Goal: Task Accomplishment & Management: Use online tool/utility

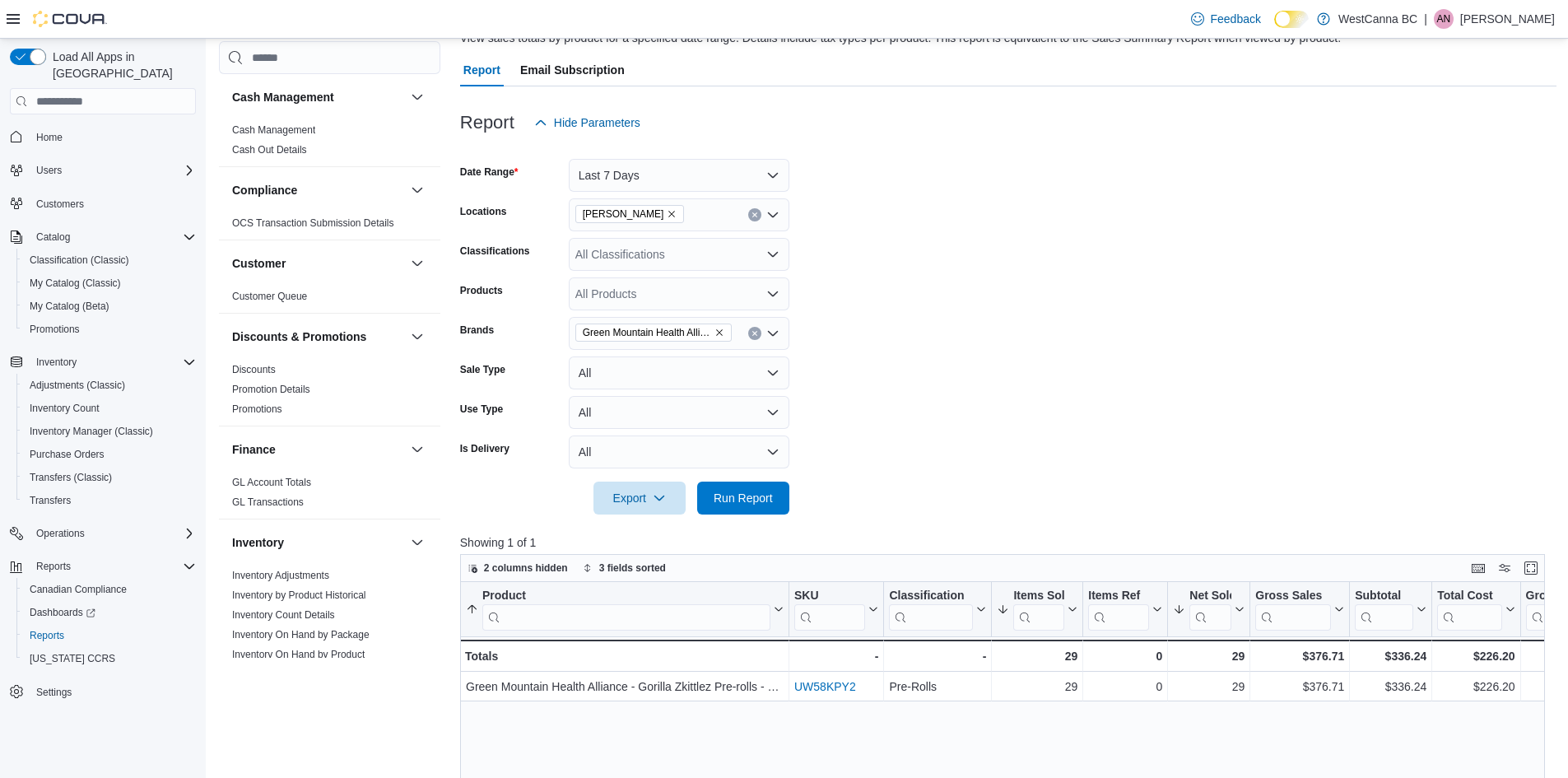
scroll to position [924, 0]
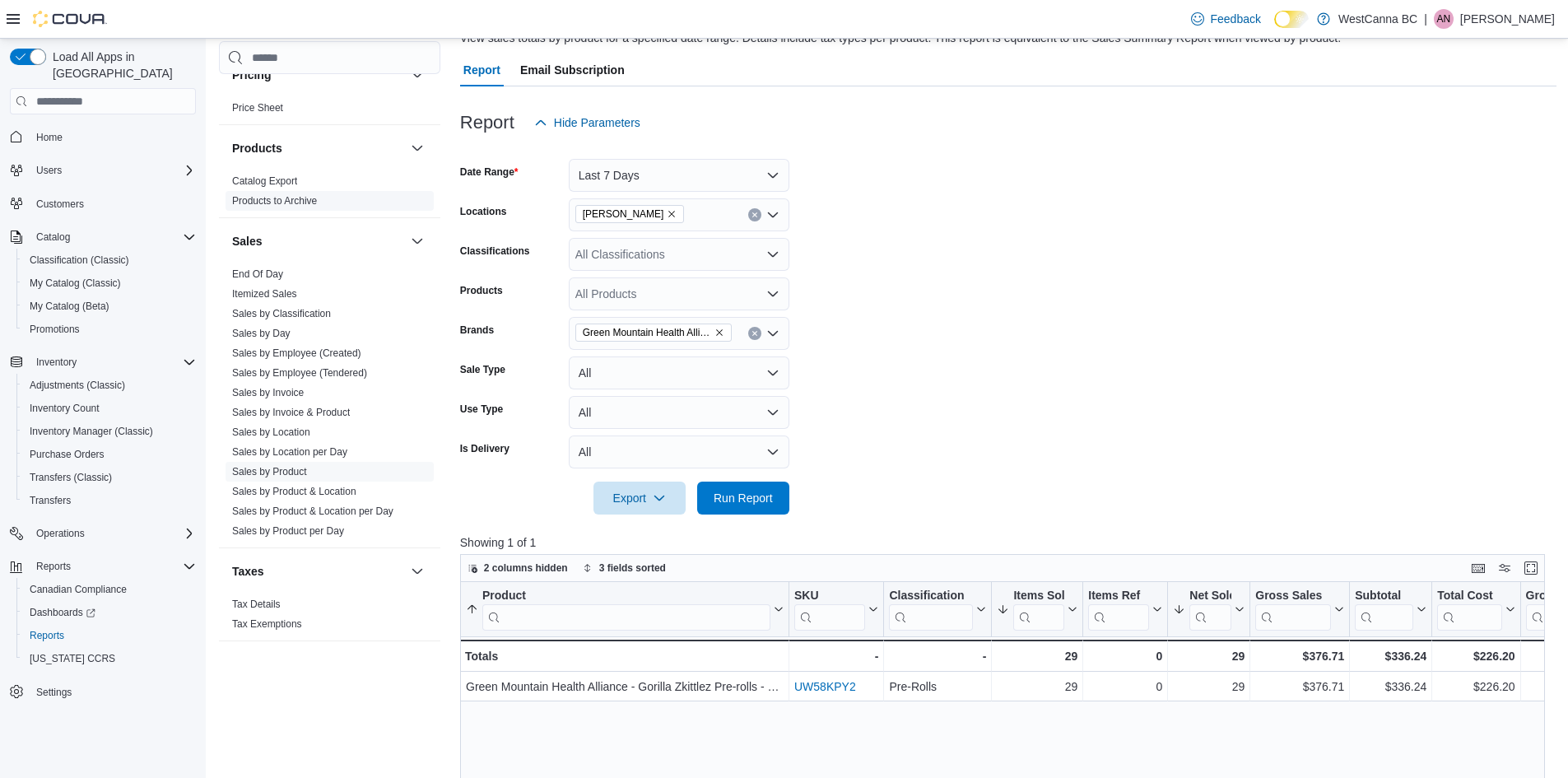
drag, startPoint x: 264, startPoint y: 272, endPoint x: 282, endPoint y: 270, distance: 18.1
click at [264, 272] on link "End Of Day" at bounding box center [257, 275] width 51 height 12
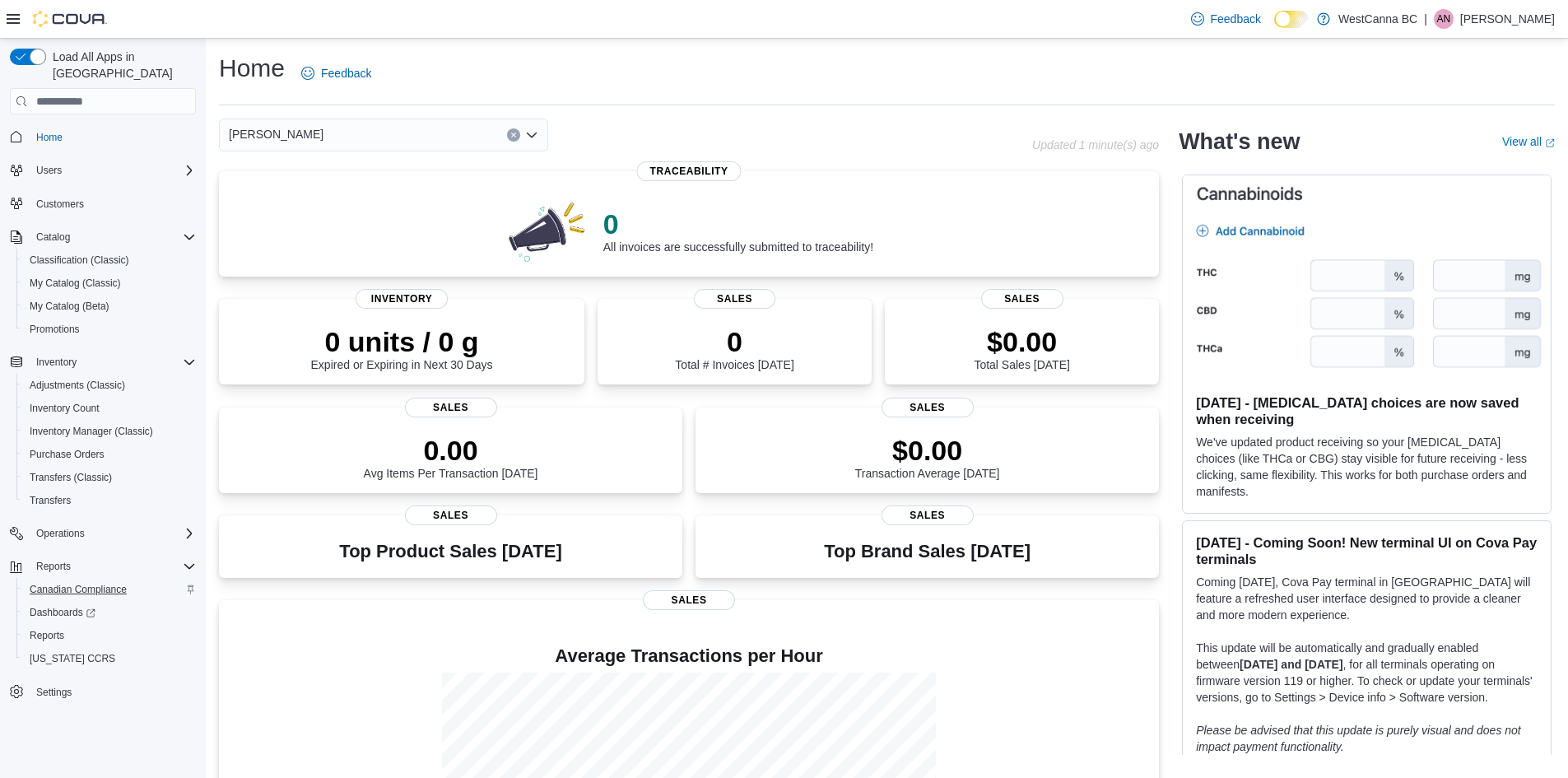
click at [63, 560] on span "Reports" at bounding box center [54, 567] width 35 height 14
drag, startPoint x: 63, startPoint y: 545, endPoint x: 31, endPoint y: 560, distance: 35.3
click at [31, 560] on button "Reports" at bounding box center [102, 567] width 200 height 23
click at [61, 560] on span "Reports" at bounding box center [54, 567] width 35 height 14
click at [62, 629] on span "Reports" at bounding box center [47, 636] width 35 height 14
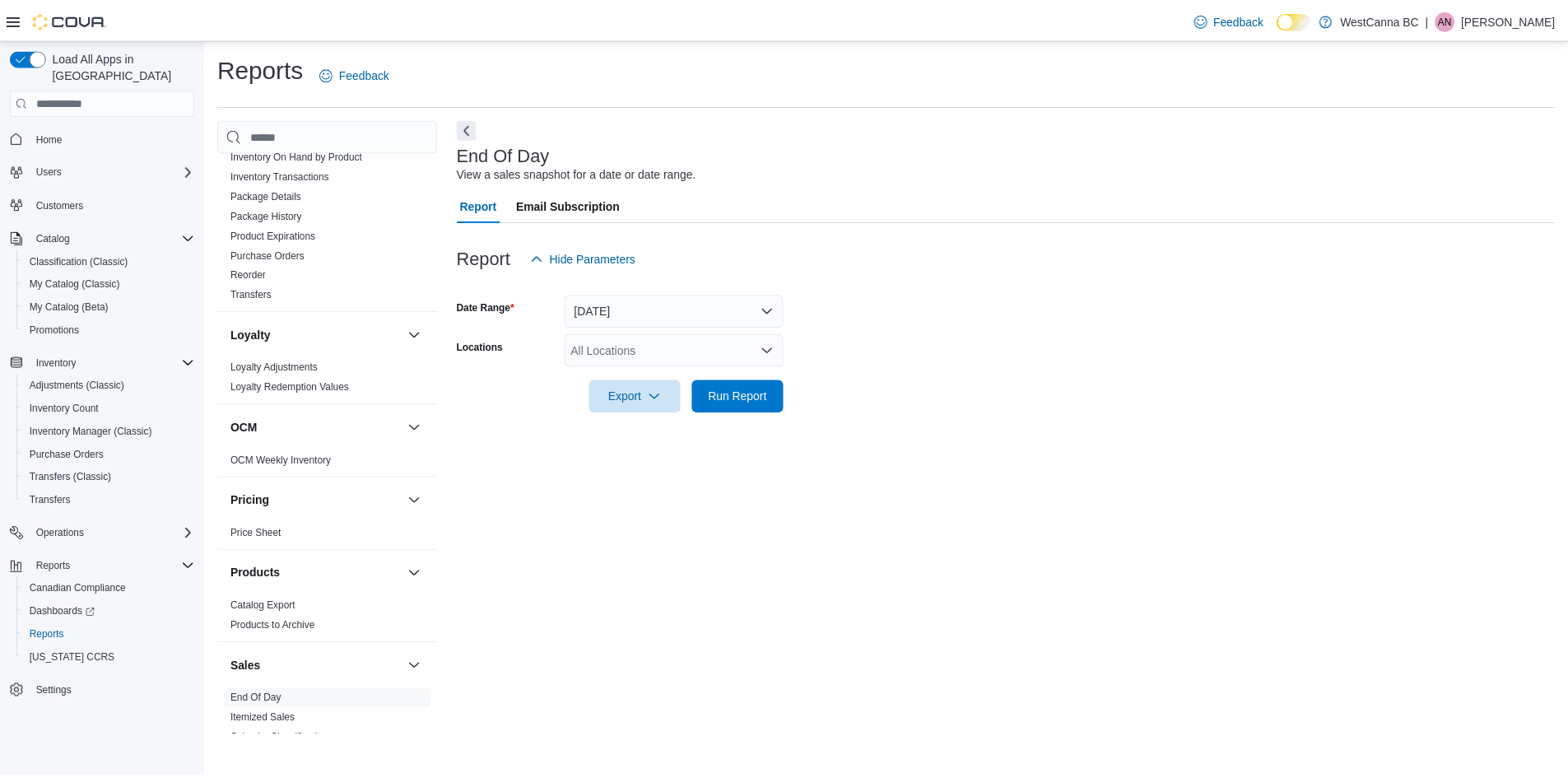
scroll to position [924, 0]
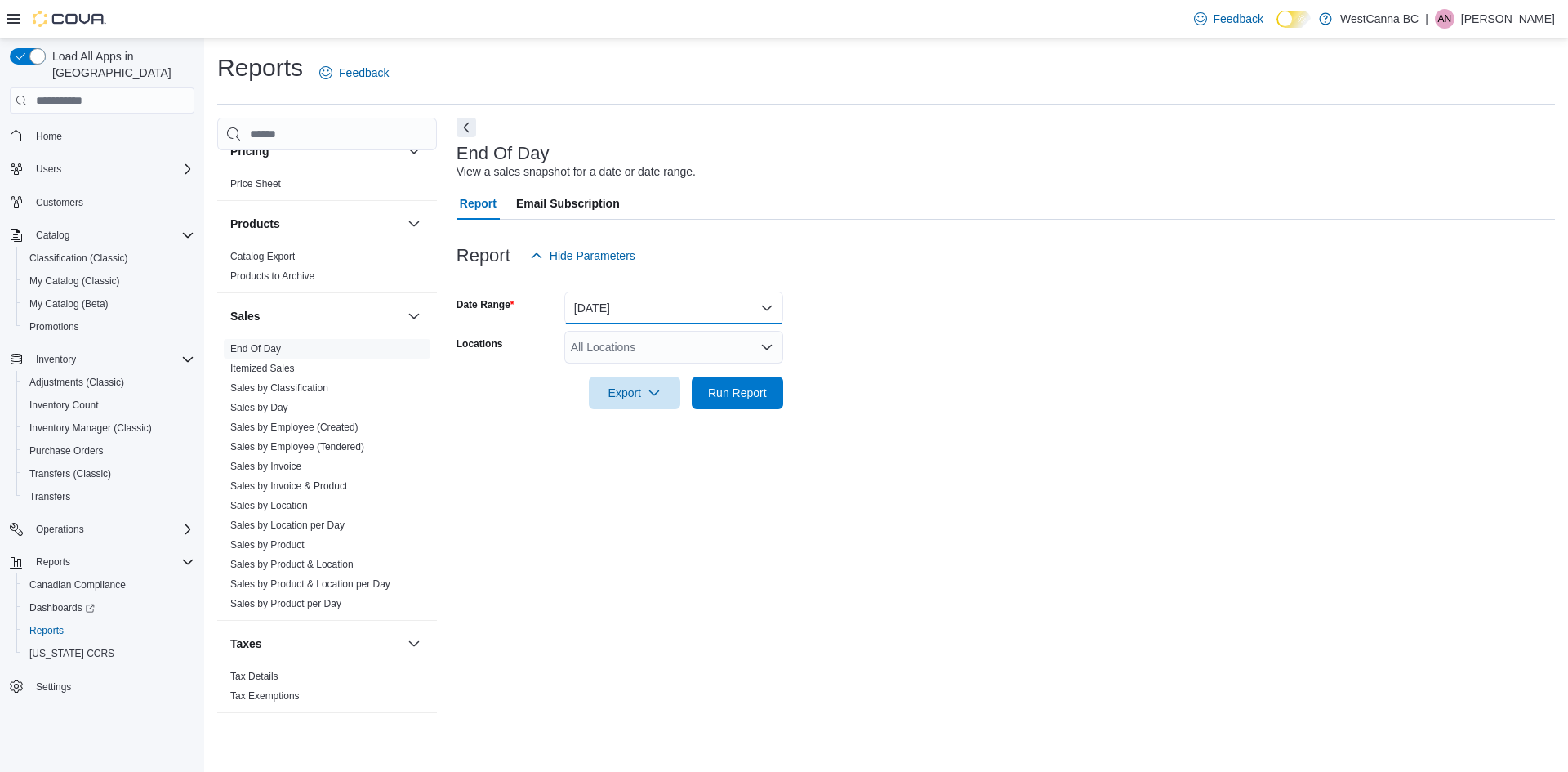
click at [632, 300] on button "Today" at bounding box center [673, 308] width 219 height 33
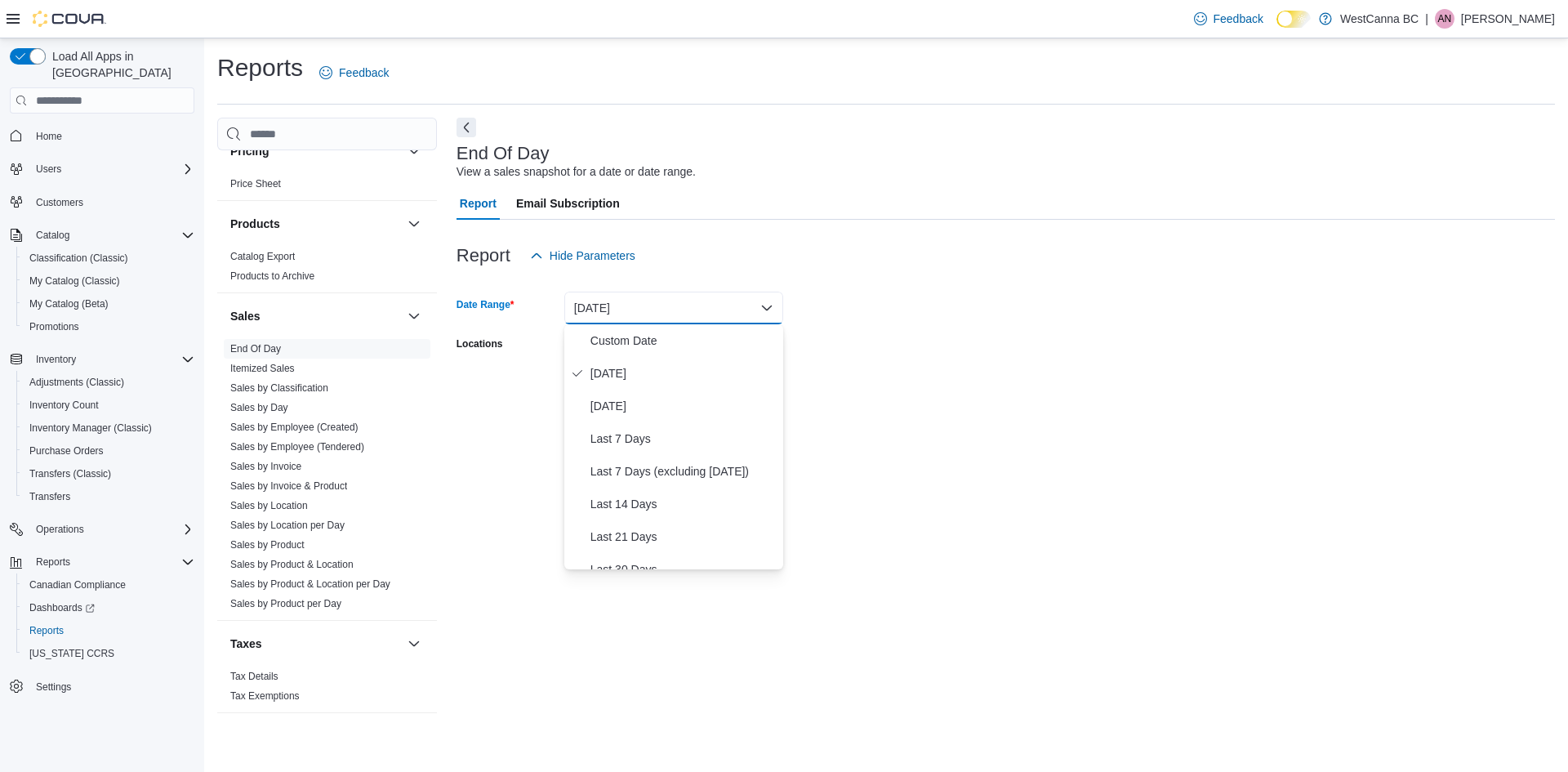
click at [751, 262] on div "Report Hide Parameters" at bounding box center [1006, 256] width 1098 height 33
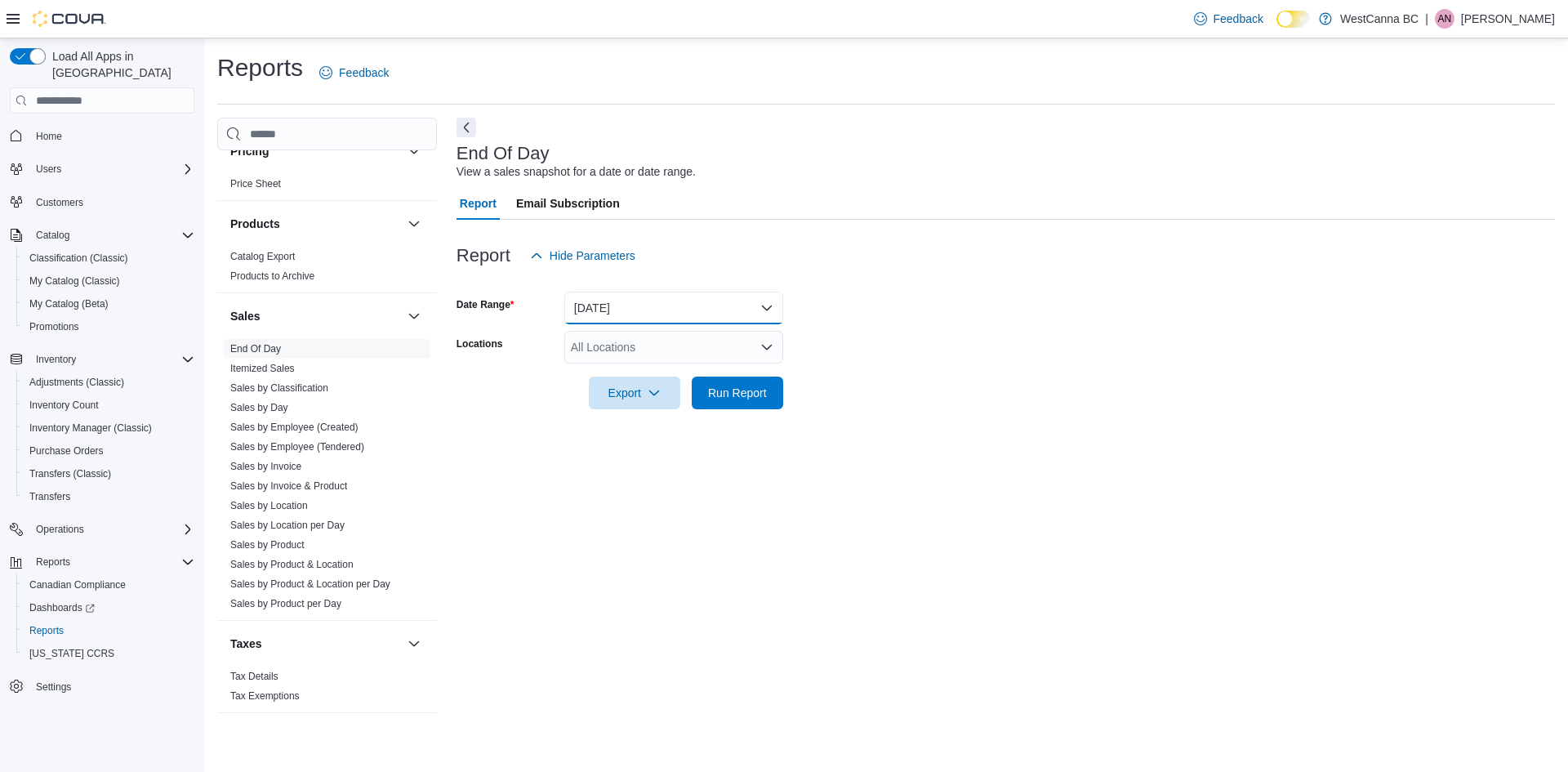
drag, startPoint x: 751, startPoint y: 261, endPoint x: 630, endPoint y: 300, distance: 127.1
click at [630, 302] on button "Today" at bounding box center [673, 308] width 219 height 33
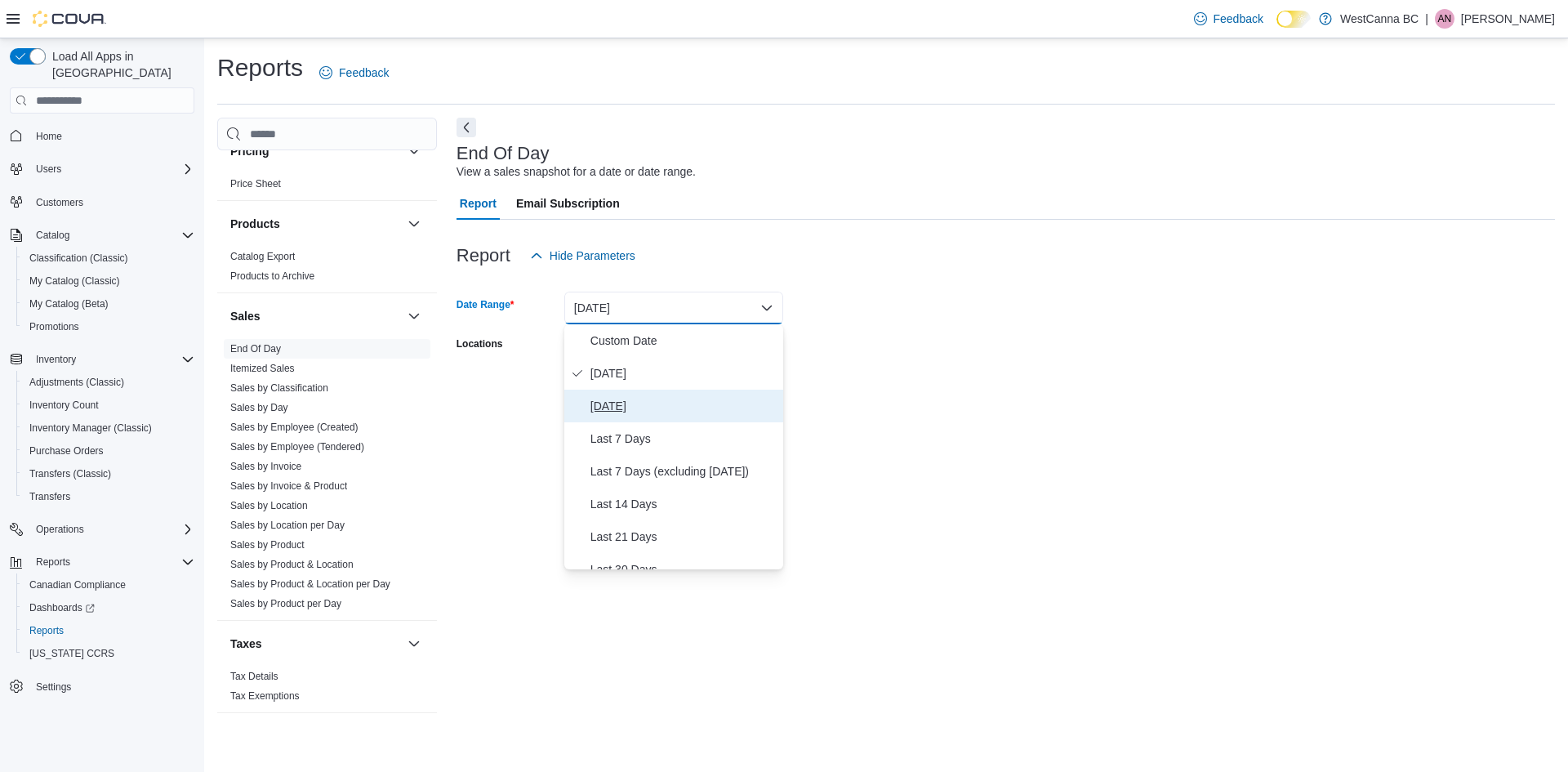
click at [626, 413] on span "Yesterday" at bounding box center [683, 406] width 186 height 19
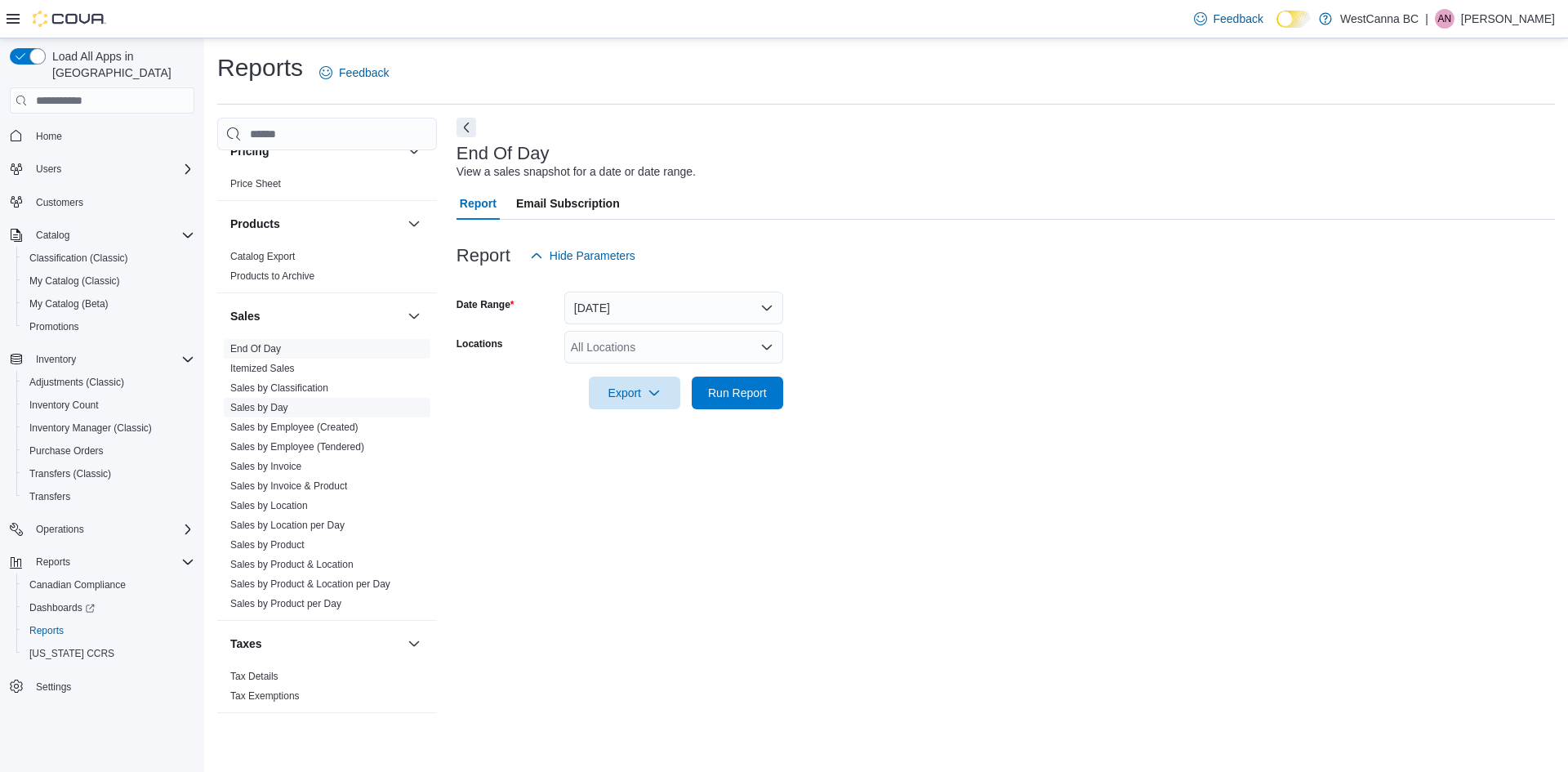
drag, startPoint x: 401, startPoint y: 404, endPoint x: 435, endPoint y: 397, distance: 34.7
click at [403, 403] on span "Sales by Day" at bounding box center [328, 408] width 207 height 19
click at [612, 346] on div "All Locations" at bounding box center [673, 347] width 219 height 33
click at [638, 405] on span "WestCanna - Broadway" at bounding box center [694, 398] width 188 height 16
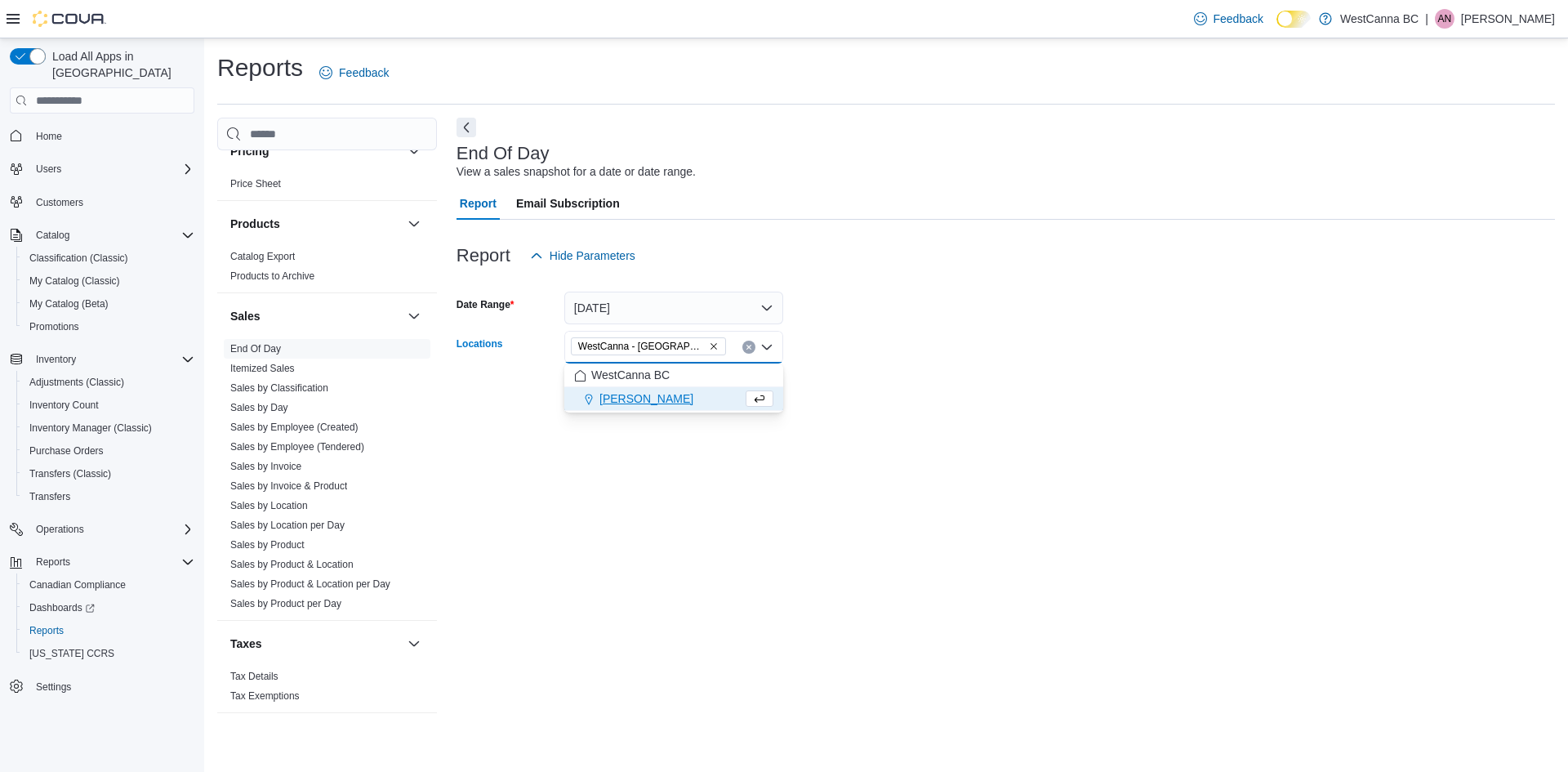
click at [501, 444] on div "End Of Day View a sales snapshot for a date or date range. Report Email Subscri…" at bounding box center [1006, 423] width 1098 height 612
click at [789, 383] on form "Date Range Yesterday Locations WestCanna - Broadway Export Run Report" at bounding box center [1006, 341] width 1098 height 137
click at [753, 402] on span "Run Report" at bounding box center [737, 392] width 71 height 33
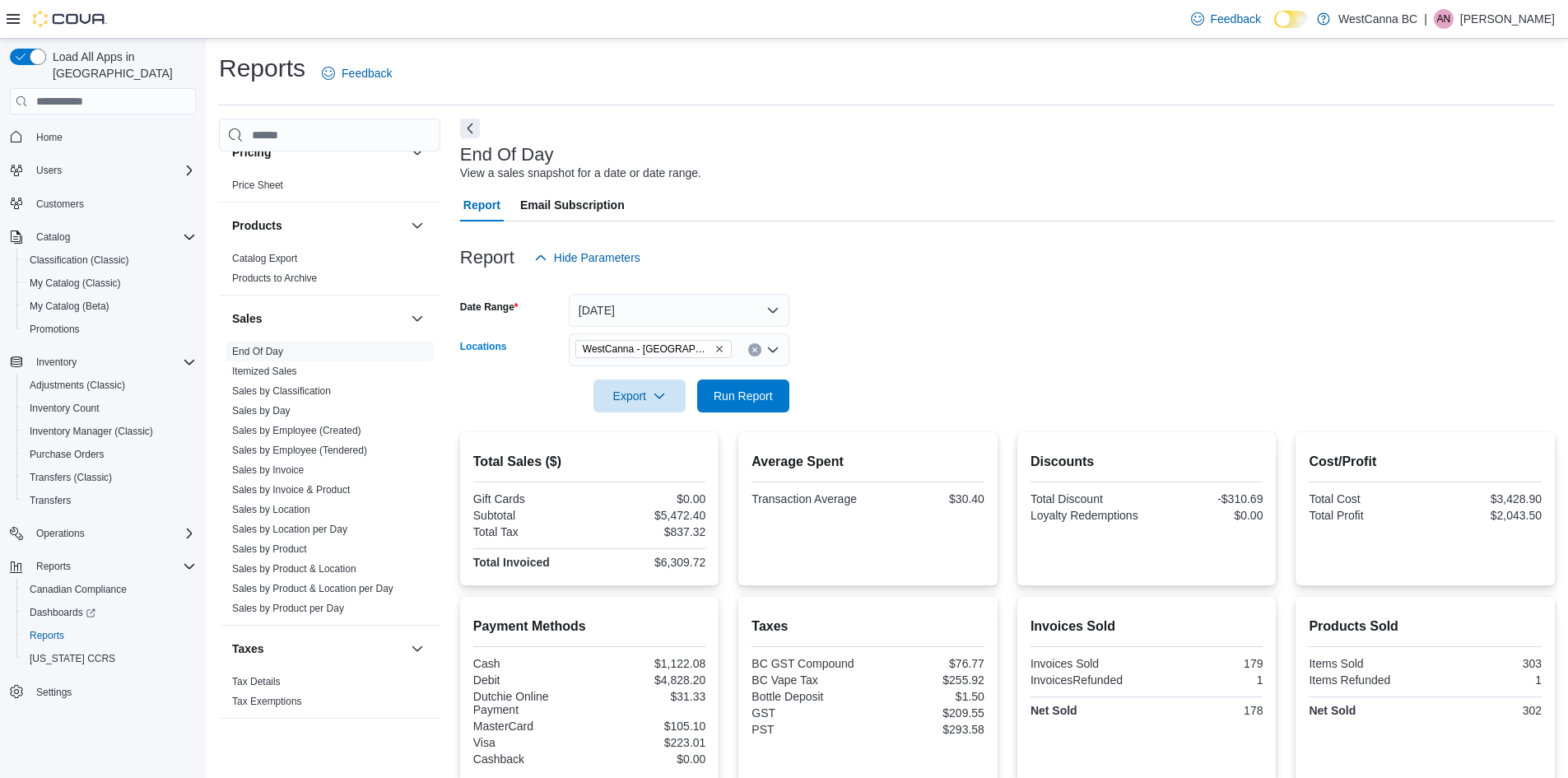
click at [715, 350] on icon "Remove WestCanna - Broadway from selection in this group" at bounding box center [720, 349] width 10 height 10
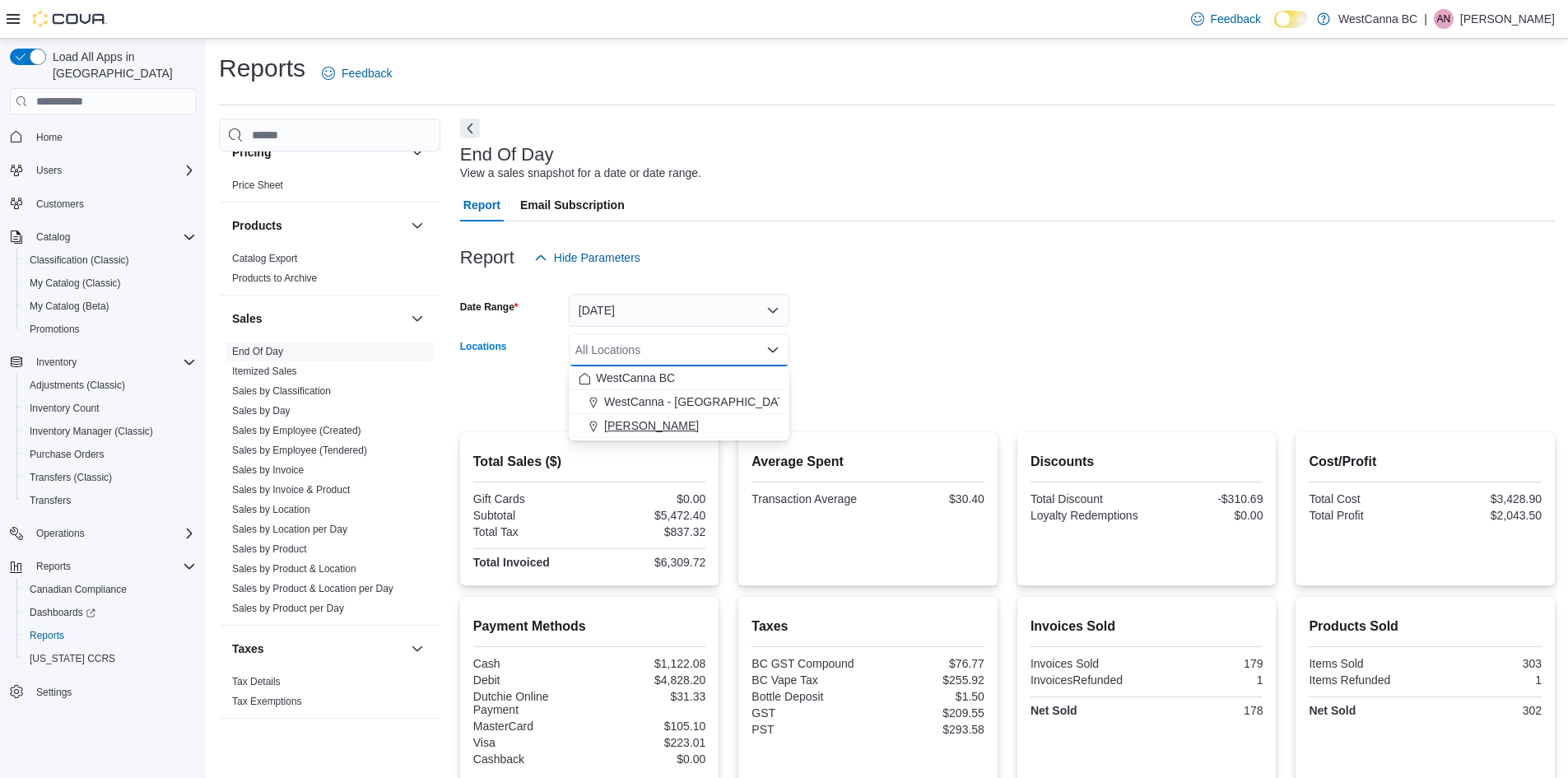
click at [699, 429] on span "[PERSON_NAME]" at bounding box center [652, 426] width 94 height 17
click at [825, 379] on div at bounding box center [1008, 373] width 1095 height 14
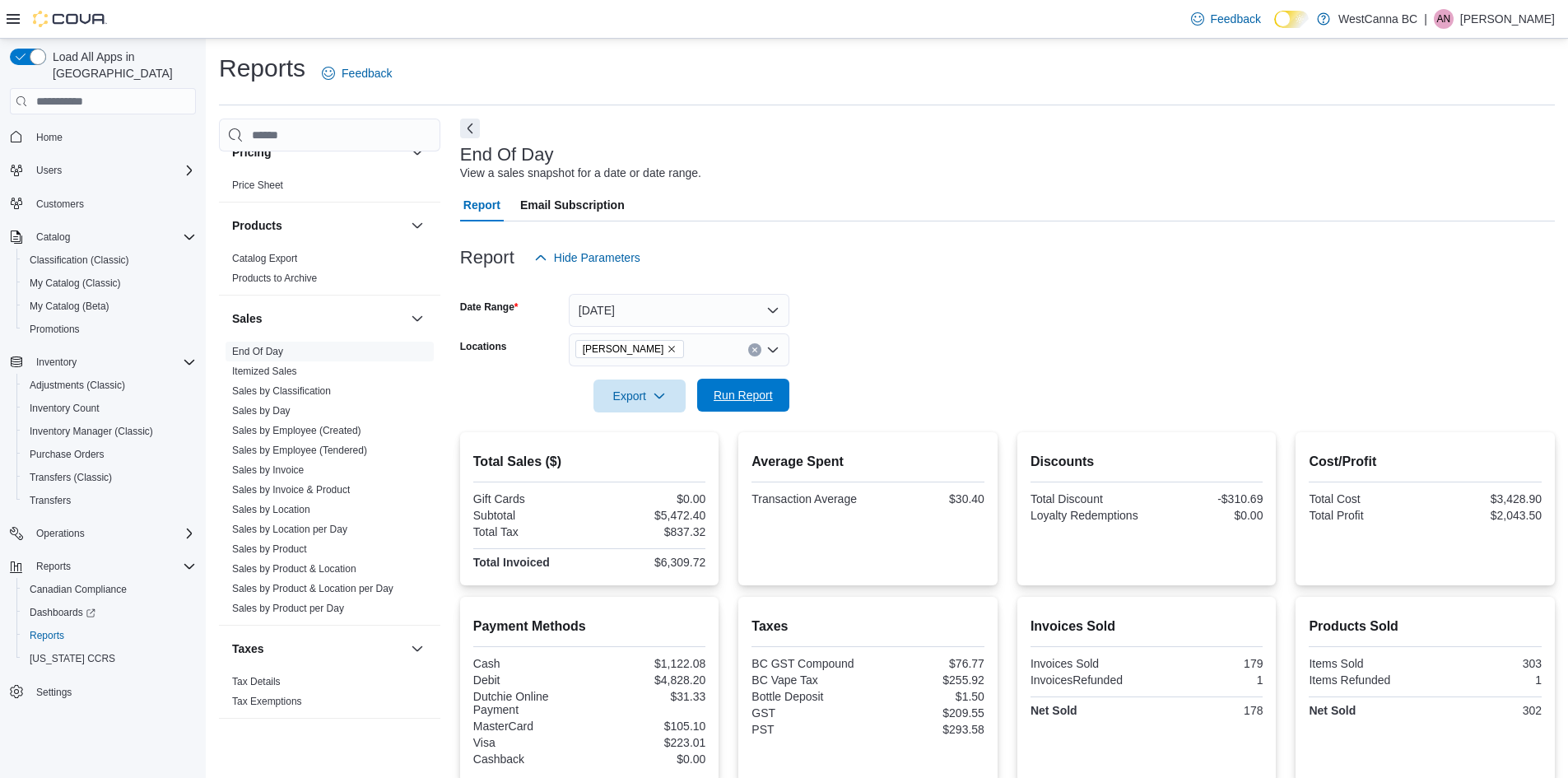
click at [754, 402] on span "Run Report" at bounding box center [743, 394] width 59 height 17
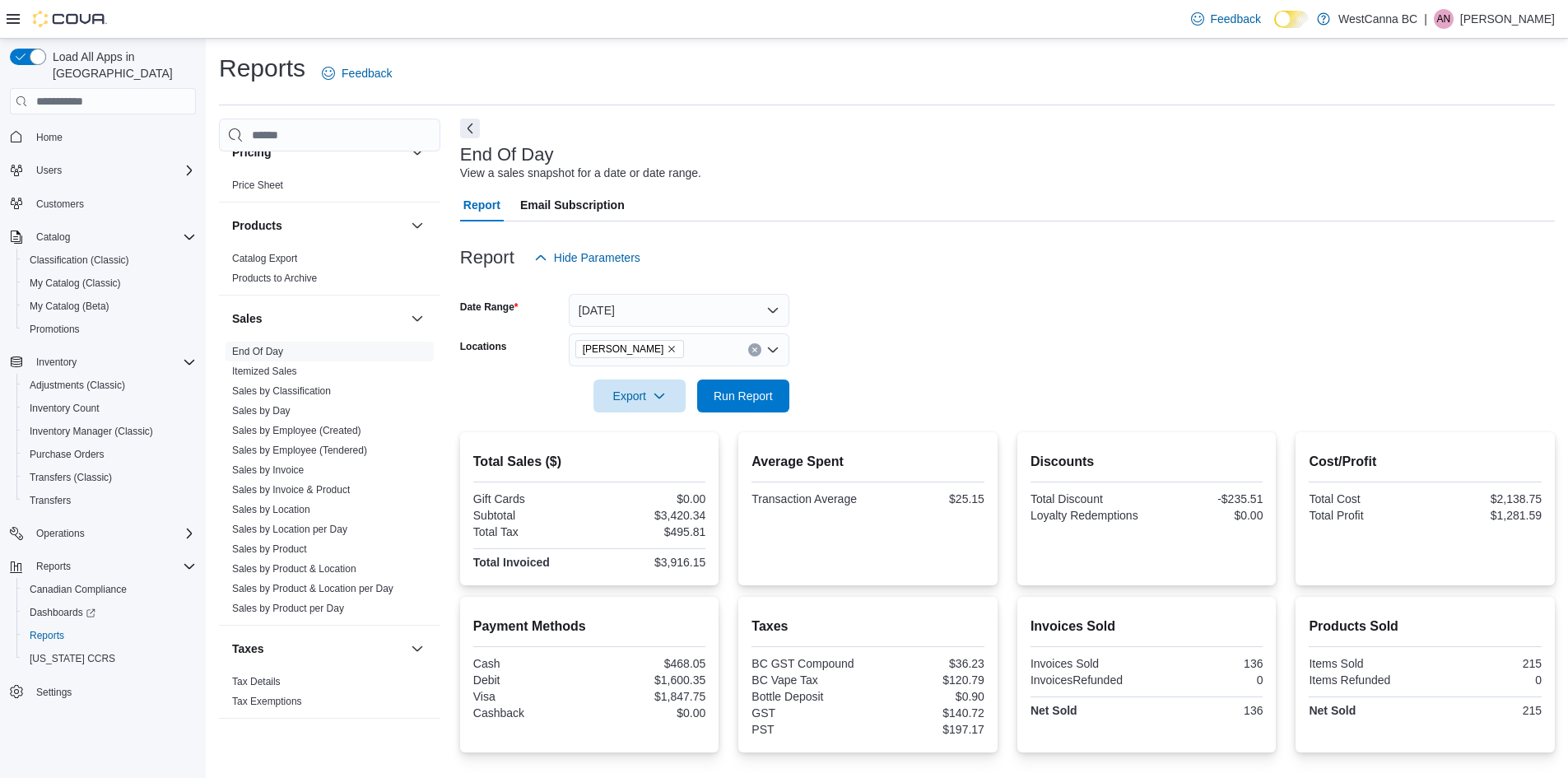
click at [677, 350] on icon "Remove WestCanna - Robson from selection in this group" at bounding box center [672, 349] width 10 height 10
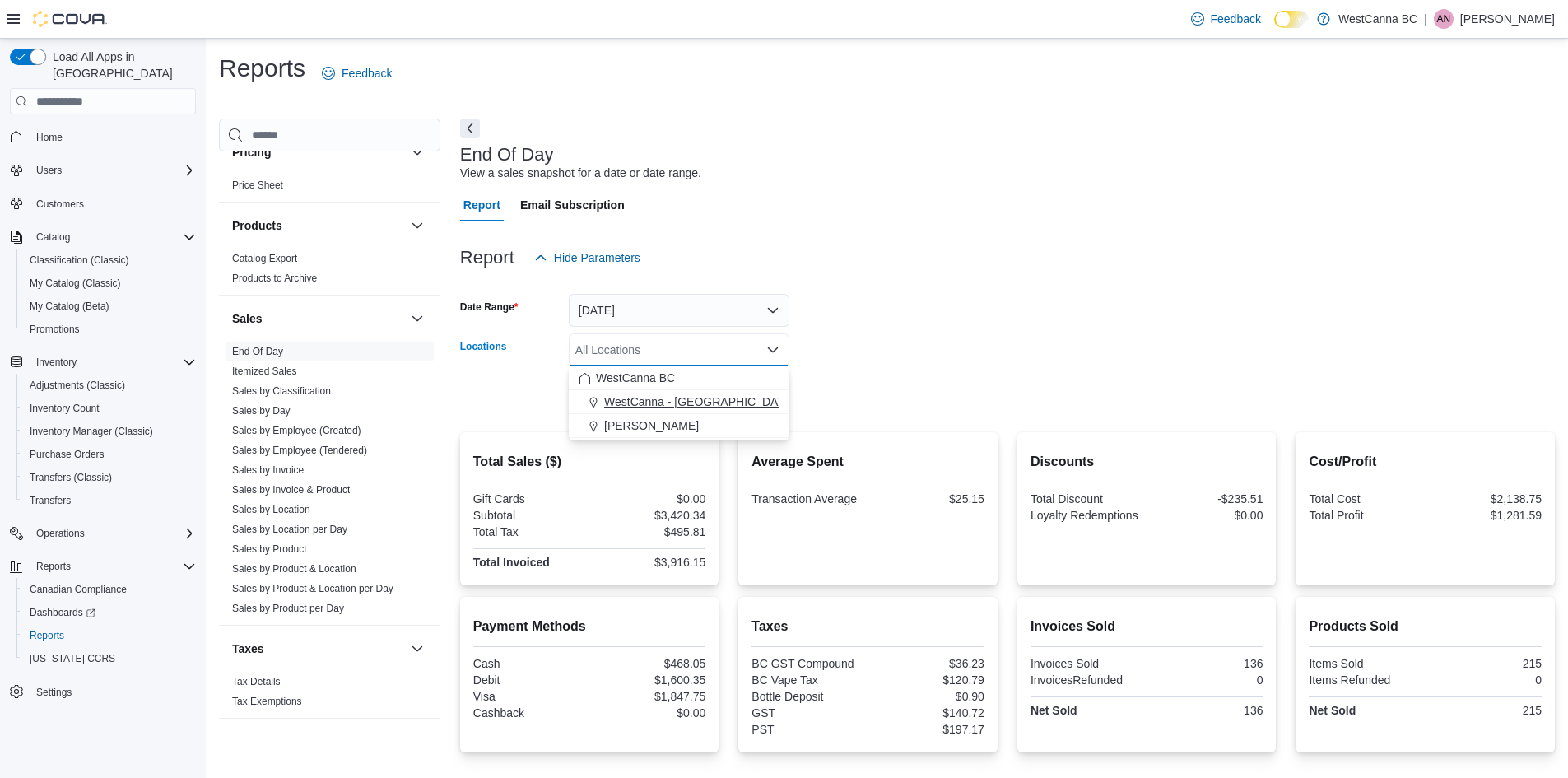
click at [681, 397] on span "WestCanna - Broadway" at bounding box center [699, 401] width 190 height 17
click at [840, 341] on form "Date Range Yesterday Locations WestCanna - Broadway Combo box. Selected. WestCa…" at bounding box center [1008, 344] width 1095 height 138
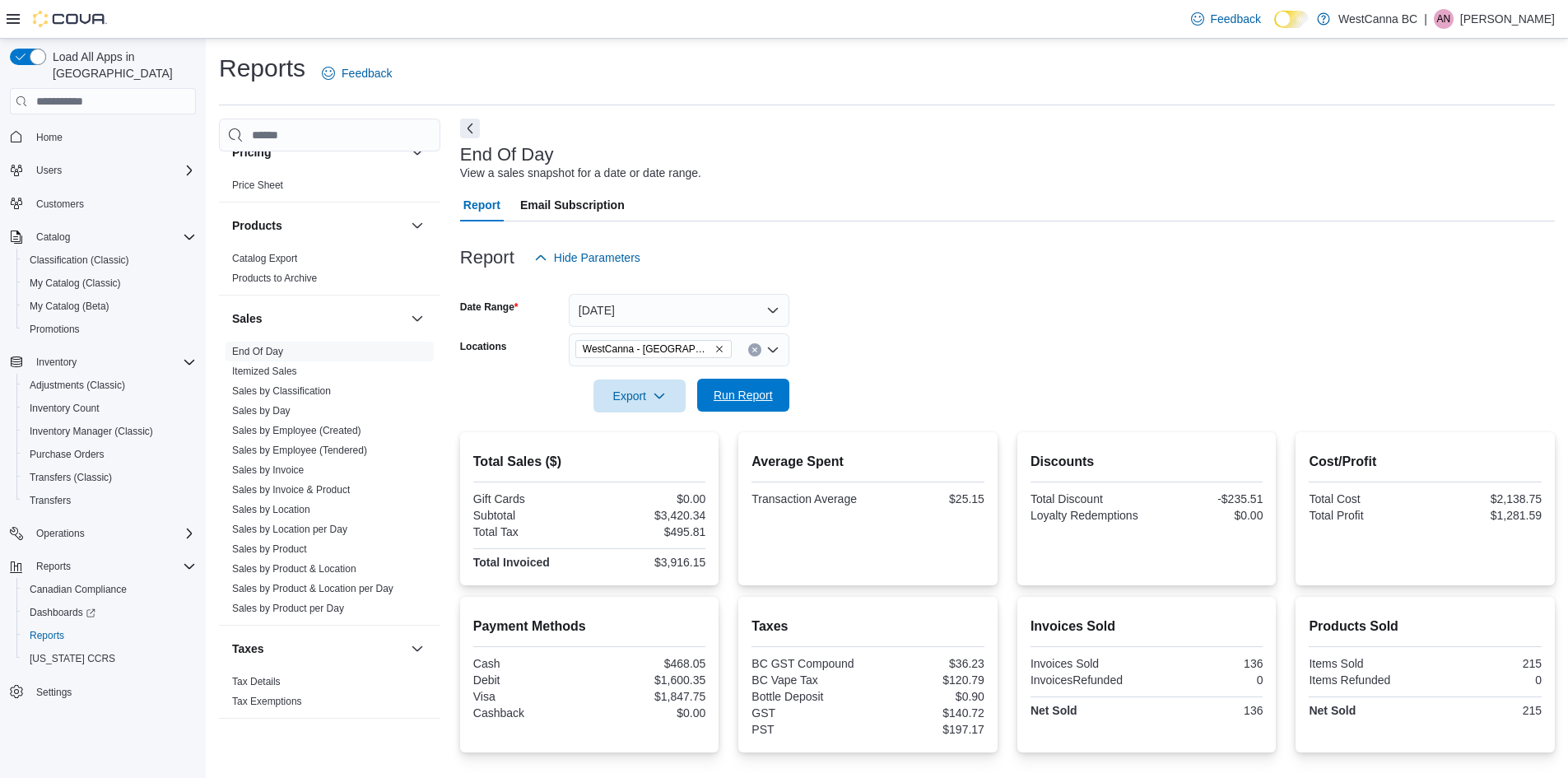
click at [765, 393] on span "Run Report" at bounding box center [743, 394] width 59 height 17
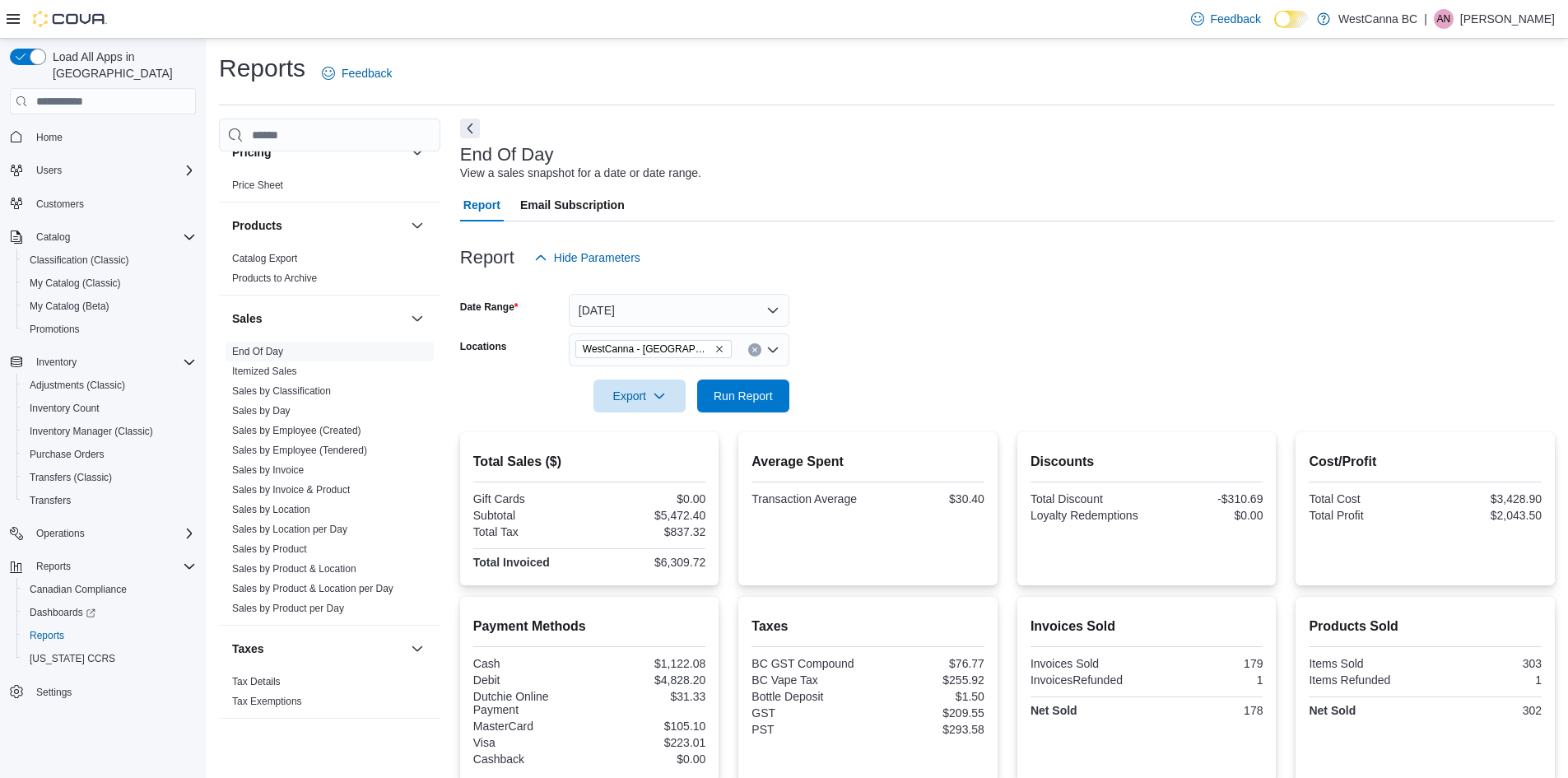
click at [1005, 343] on form "Date Range Yesterday Locations WestCanna - Broadway Export Run Report" at bounding box center [1008, 344] width 1095 height 138
